Goal: Transaction & Acquisition: Subscribe to service/newsletter

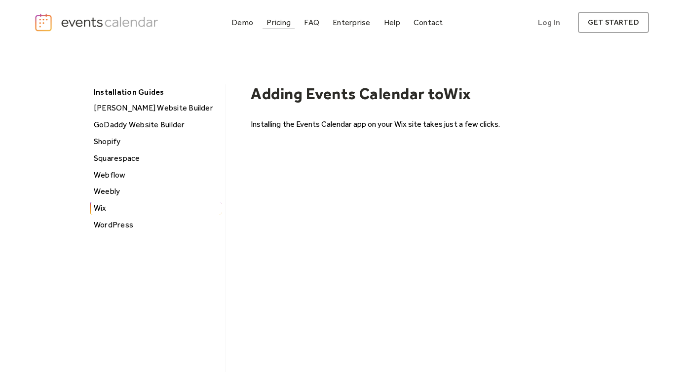
click at [282, 21] on div "Pricing" at bounding box center [278, 22] width 24 height 5
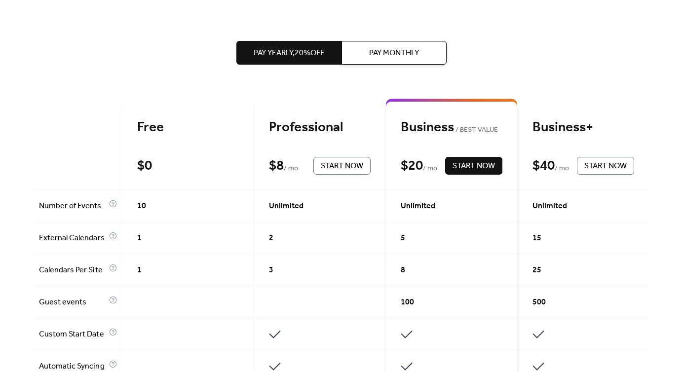
scroll to position [178, 0]
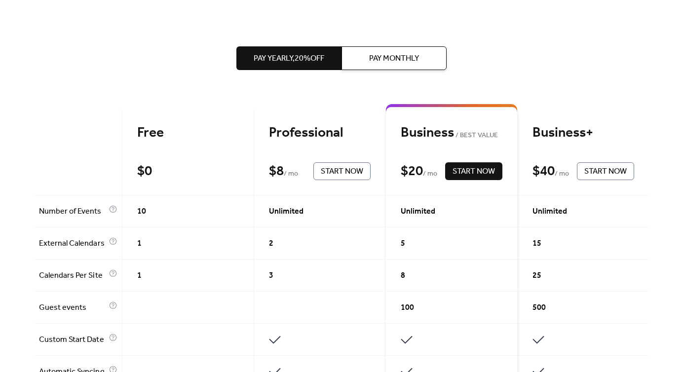
click at [289, 130] on div "Professional" at bounding box center [320, 132] width 102 height 17
click at [379, 59] on span "Pay Monthly" at bounding box center [394, 59] width 50 height 12
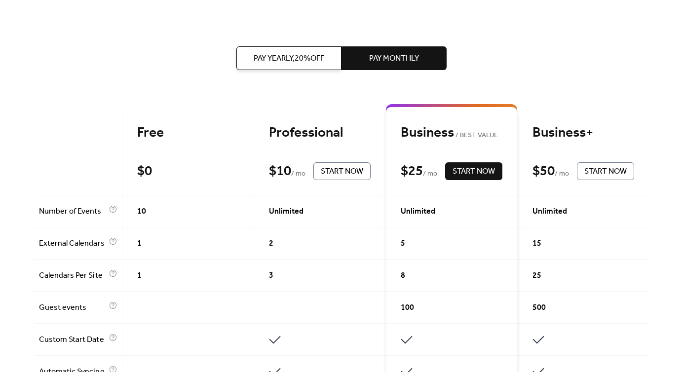
click at [315, 60] on span "Pay Yearly, 20% off" at bounding box center [289, 59] width 71 height 12
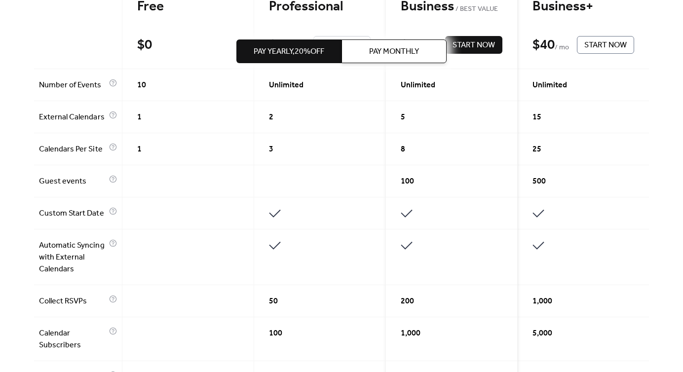
scroll to position [0, 0]
